Goal: Information Seeking & Learning: Check status

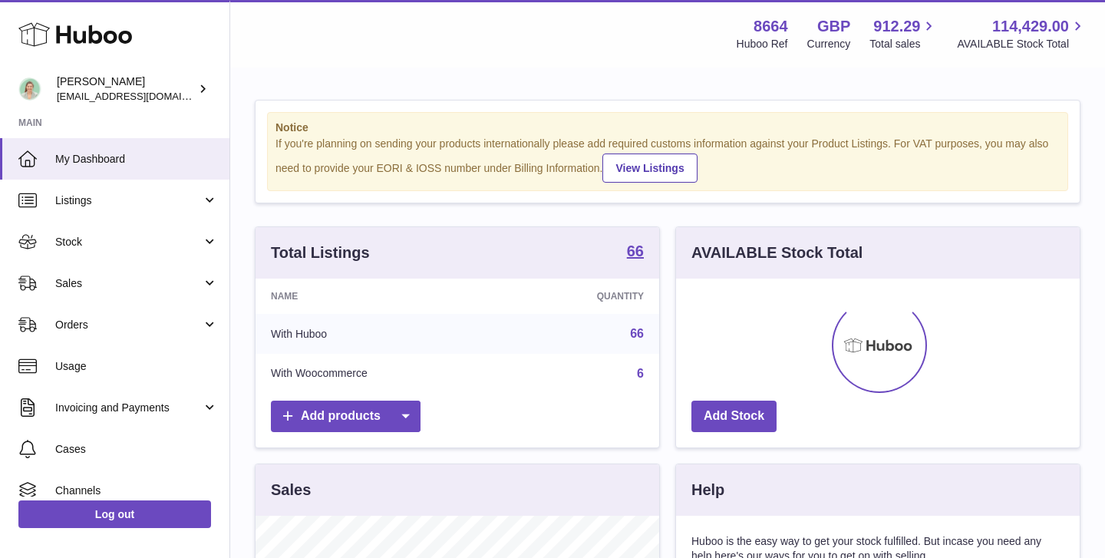
scroll to position [240, 404]
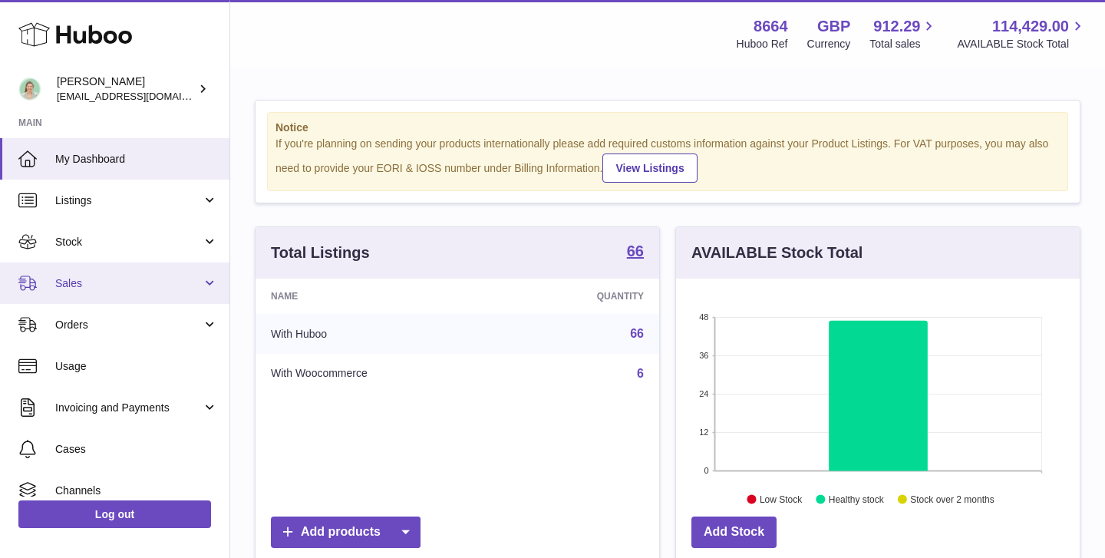
click at [156, 286] on span "Sales" at bounding box center [128, 283] width 147 height 15
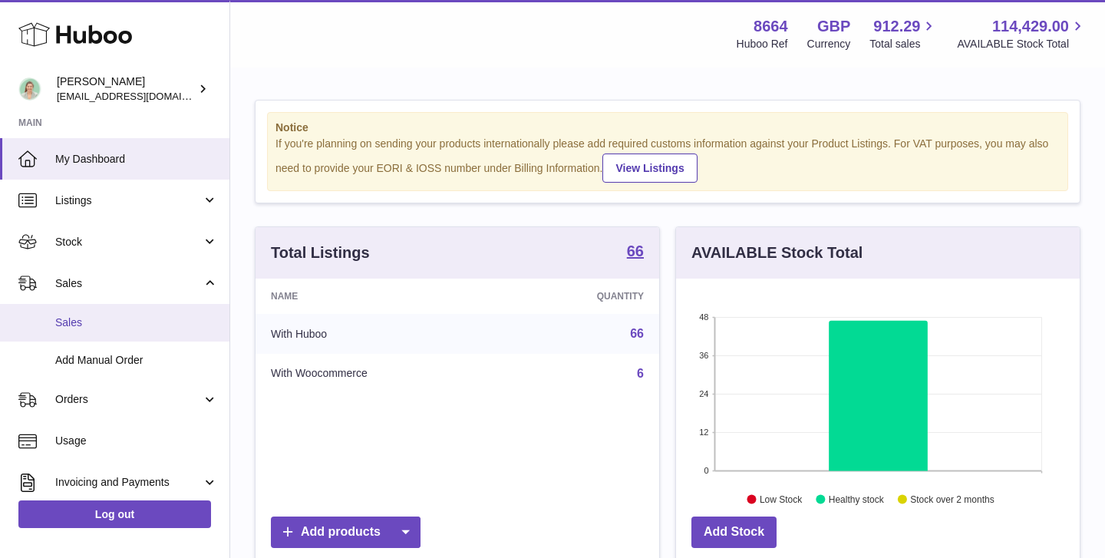
click at [107, 322] on span "Sales" at bounding box center [136, 323] width 163 height 15
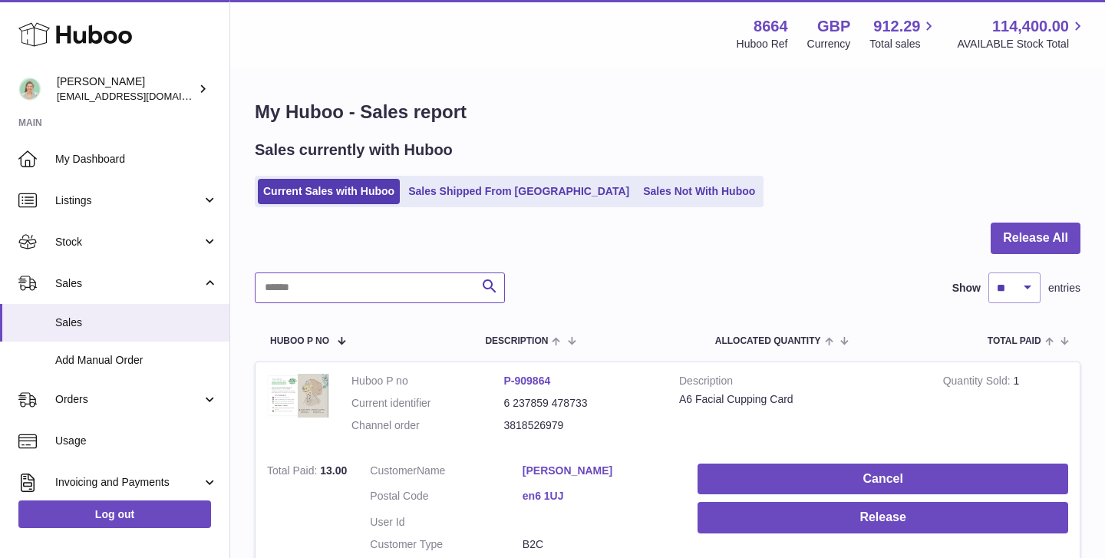
click at [386, 278] on input "text" at bounding box center [380, 288] width 250 height 31
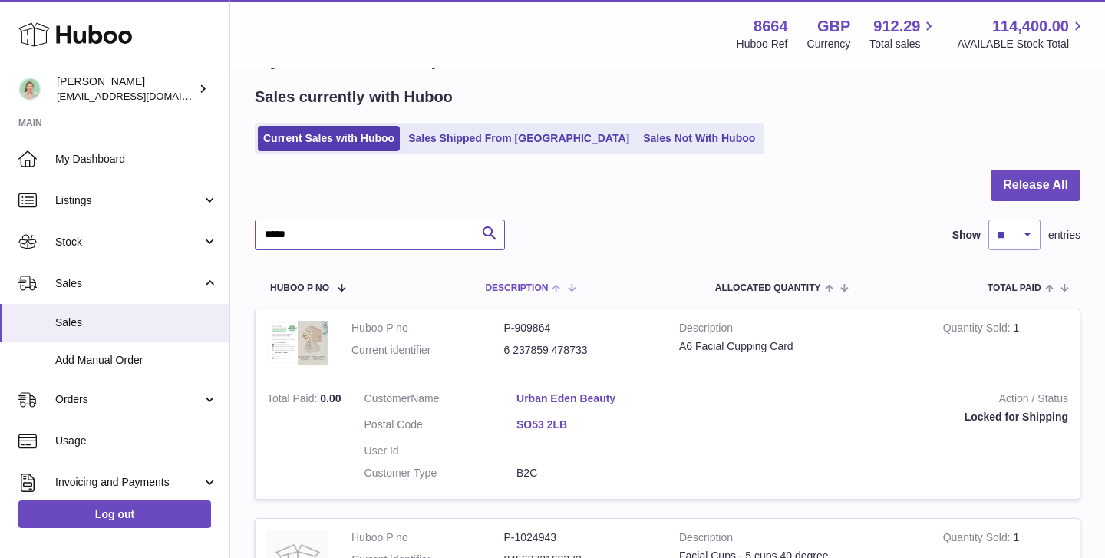
scroll to position [72, 0]
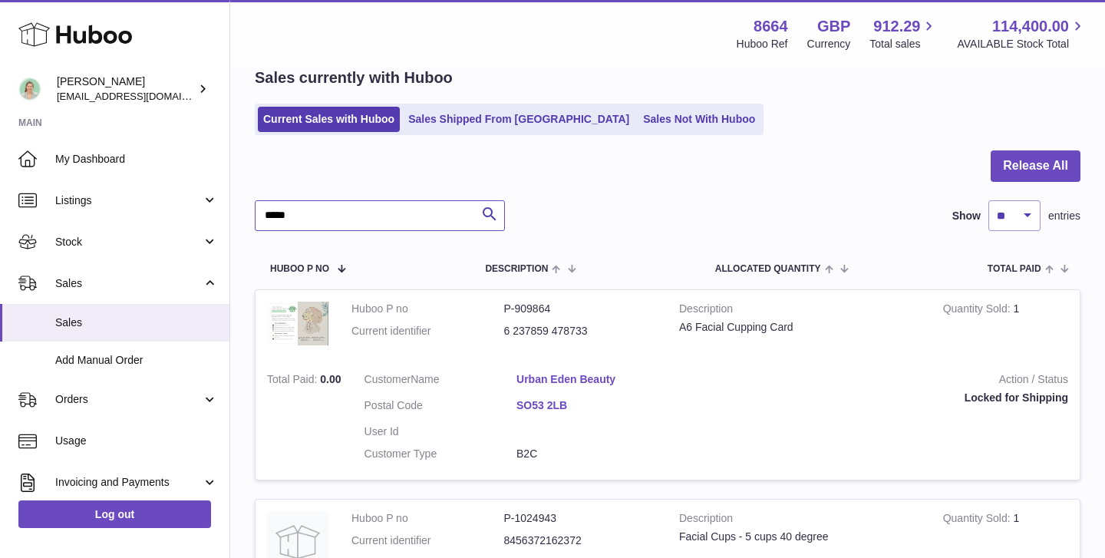
type input "*****"
